Goal: Task Accomplishment & Management: Manage account settings

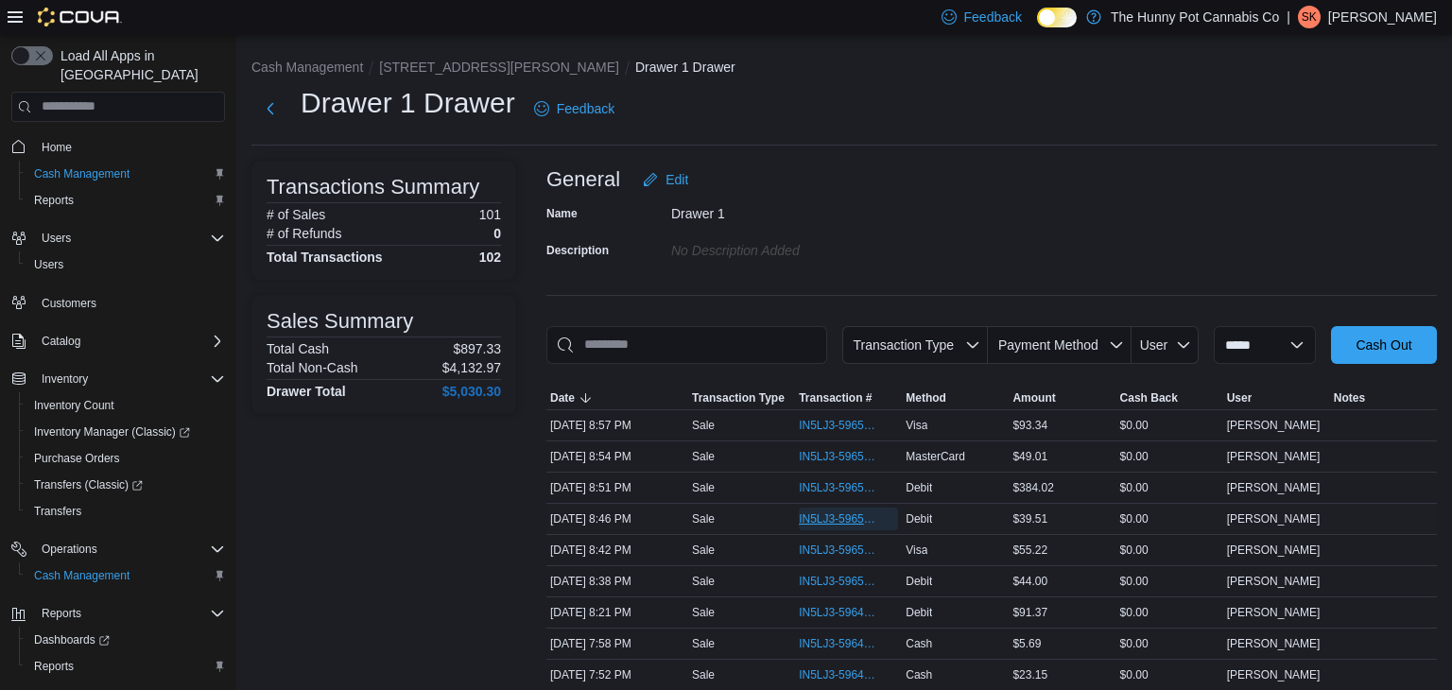
click at [833, 519] on span "IN5LJ3-5965124" at bounding box center [839, 519] width 80 height 15
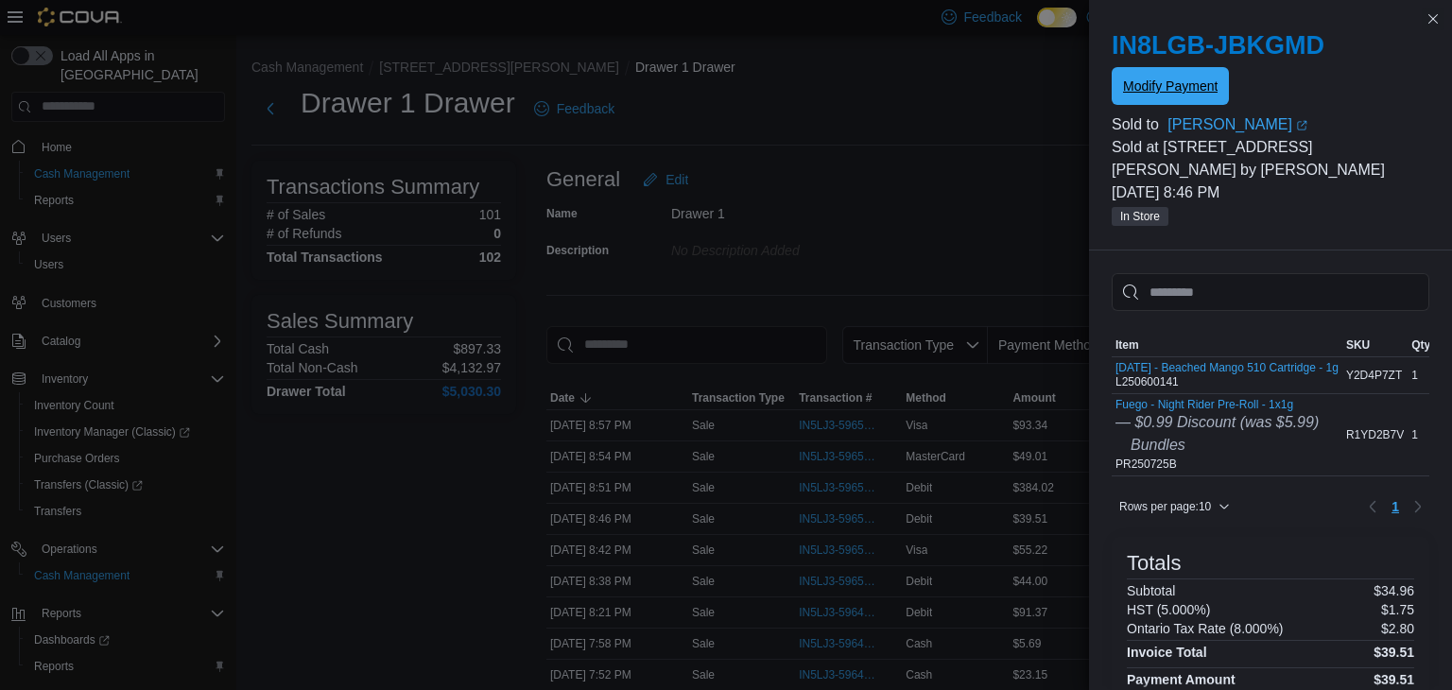
click at [1189, 89] on span "Modify Payment" at bounding box center [1170, 86] width 95 height 19
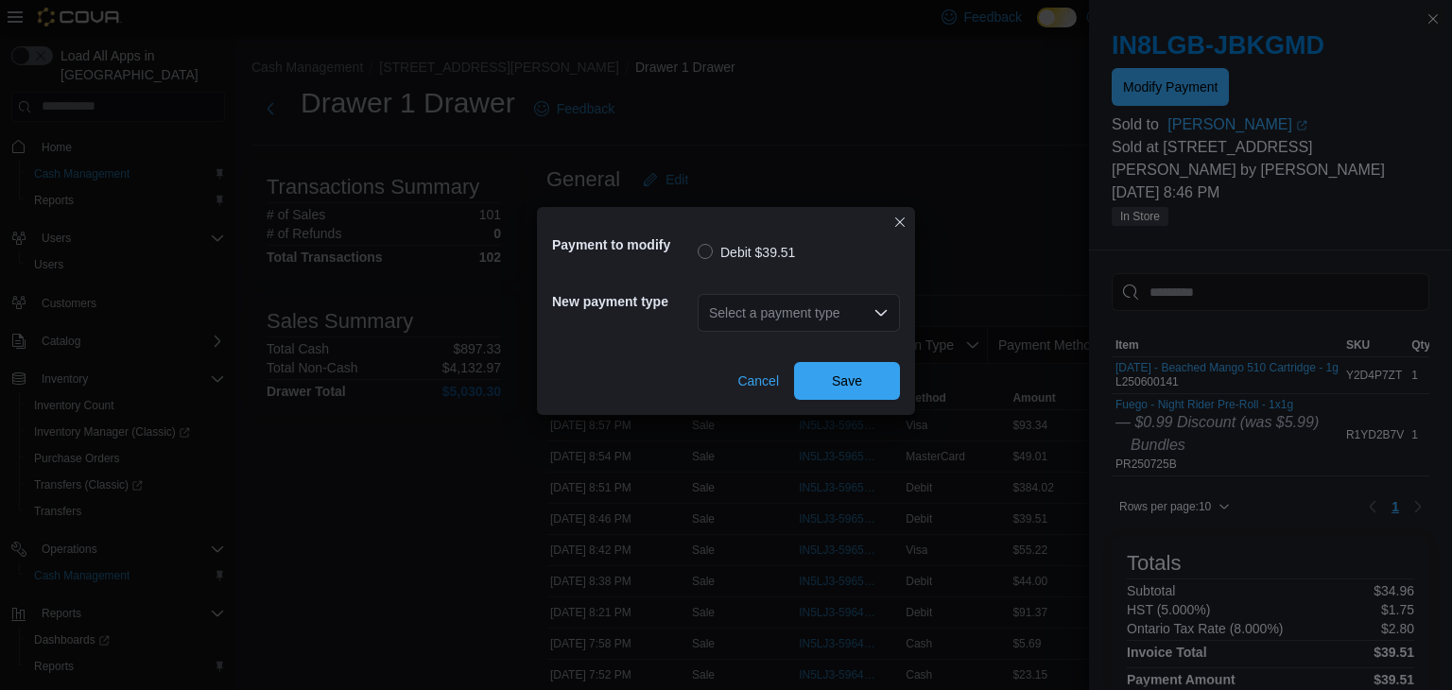
click at [804, 306] on div "Select a payment type" at bounding box center [799, 313] width 202 height 38
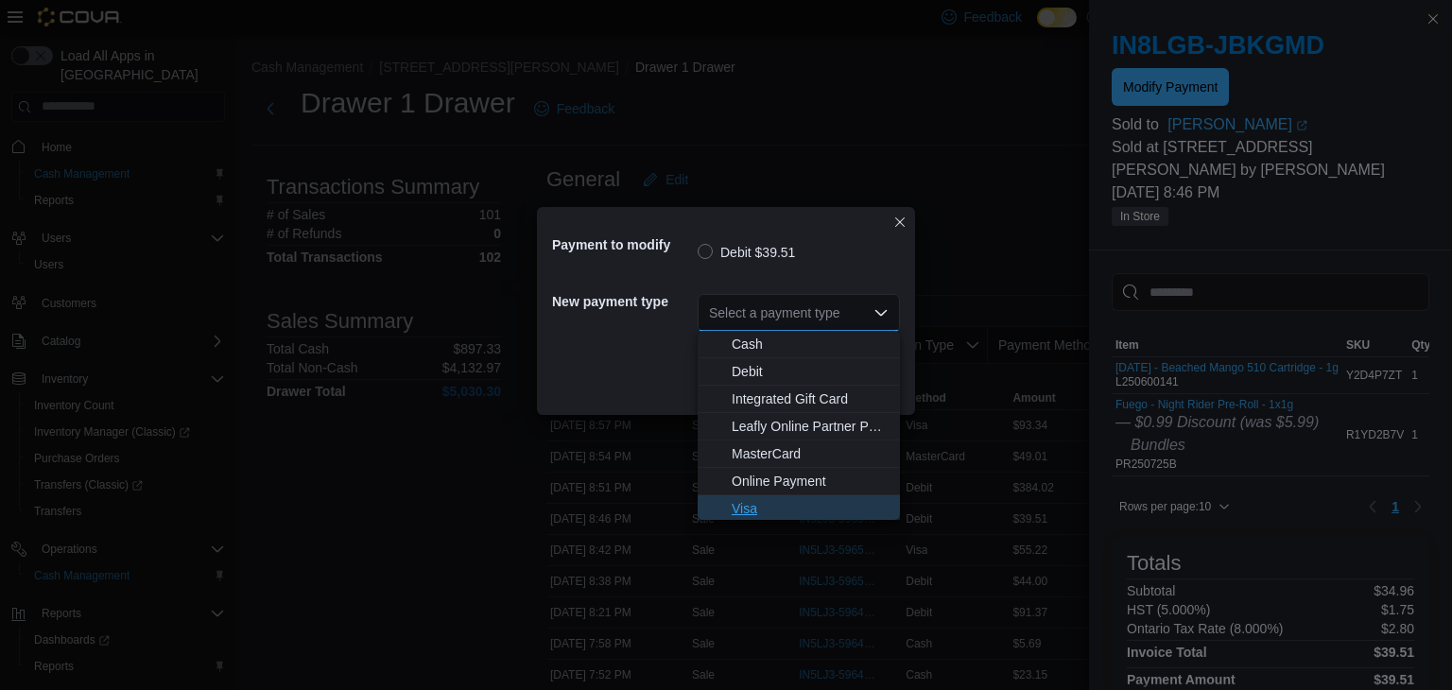
click at [773, 508] on span "Visa" at bounding box center [810, 508] width 157 height 19
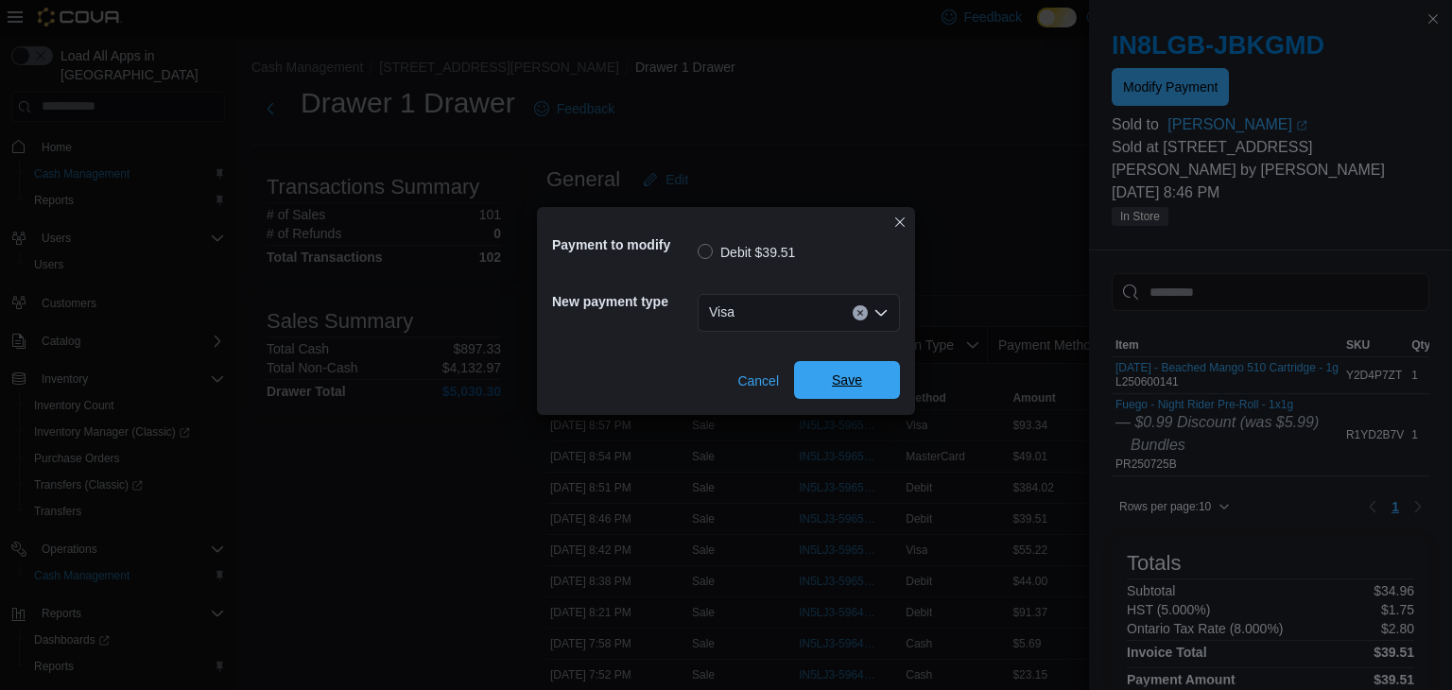
click at [845, 388] on span "Save" at bounding box center [847, 380] width 30 height 19
